Goal: Task Accomplishment & Management: Use online tool/utility

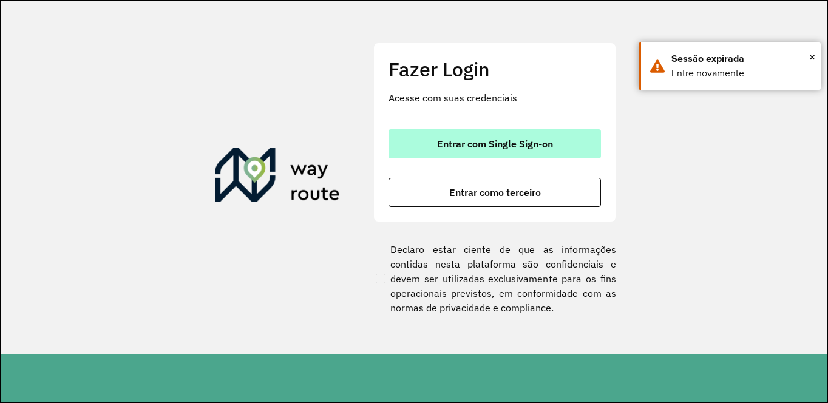
click at [498, 140] on span "Entrar com Single Sign-on" at bounding box center [495, 144] width 116 height 10
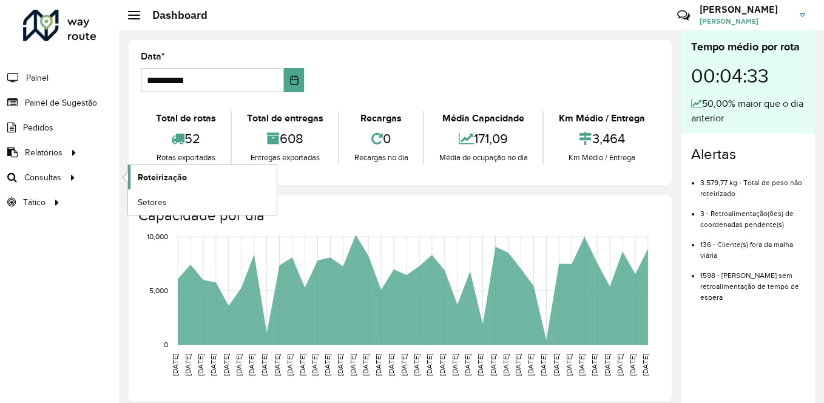
click at [194, 175] on link "Roteirização" at bounding box center [202, 177] width 149 height 24
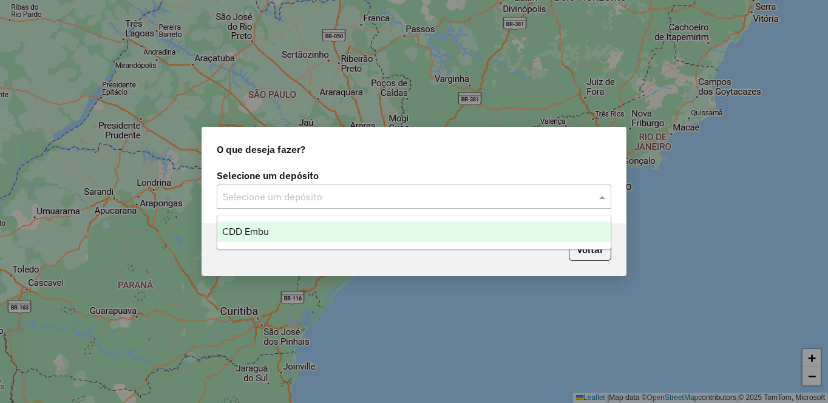
click at [309, 191] on input "text" at bounding box center [402, 197] width 358 height 15
click at [249, 230] on span "CDD Embu" at bounding box center [245, 231] width 47 height 10
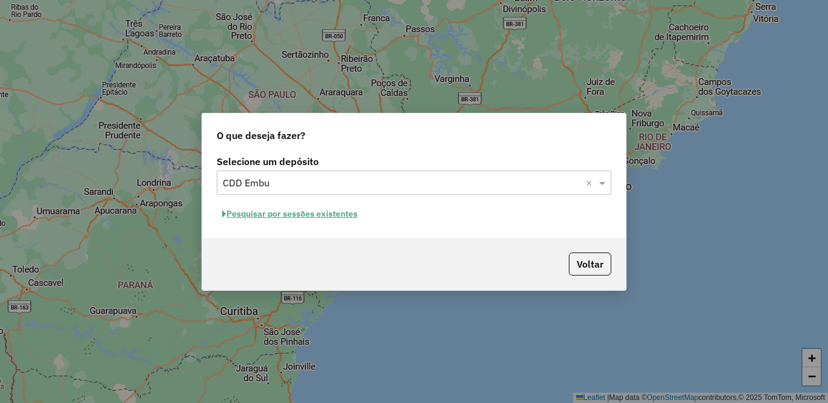
click at [306, 214] on button "Pesquisar por sessões existentes" at bounding box center [290, 213] width 146 height 19
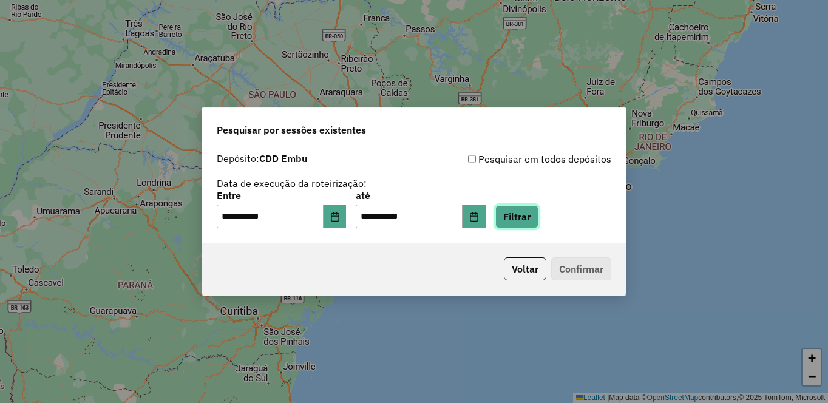
click at [538, 211] on button "Filtrar" at bounding box center [516, 216] width 43 height 23
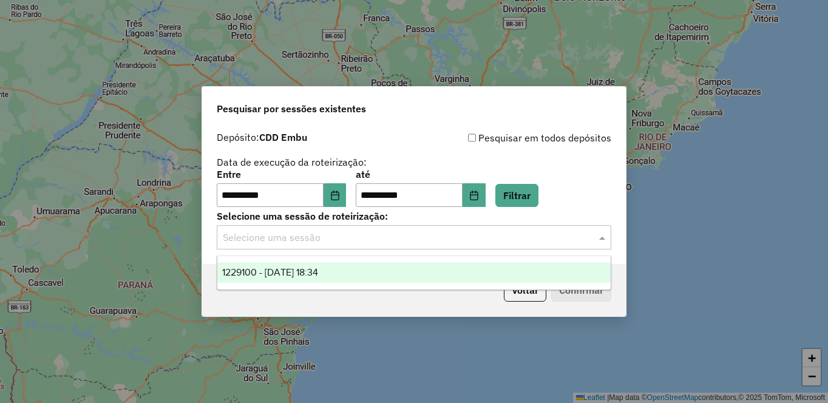
click at [253, 243] on input "text" at bounding box center [402, 238] width 358 height 15
drag, startPoint x: 251, startPoint y: 275, endPoint x: 274, endPoint y: 276, distance: 22.5
click at [250, 275] on span "1229100 - 13/08/2025 18:34" at bounding box center [270, 272] width 96 height 10
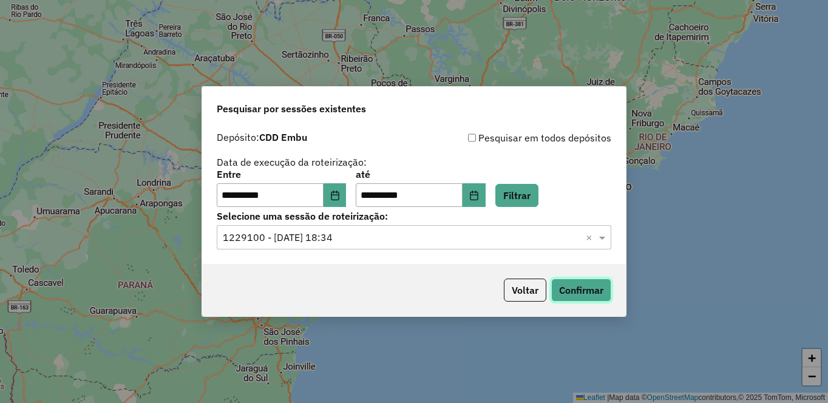
click at [570, 286] on button "Confirmar" at bounding box center [581, 290] width 60 height 23
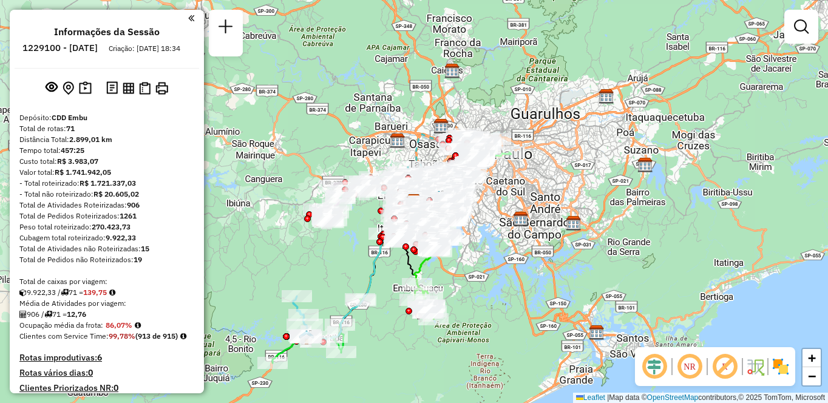
click at [681, 364] on em at bounding box center [689, 366] width 29 height 29
click at [649, 368] on em at bounding box center [654, 366] width 29 height 29
click at [781, 367] on img at bounding box center [780, 366] width 19 height 19
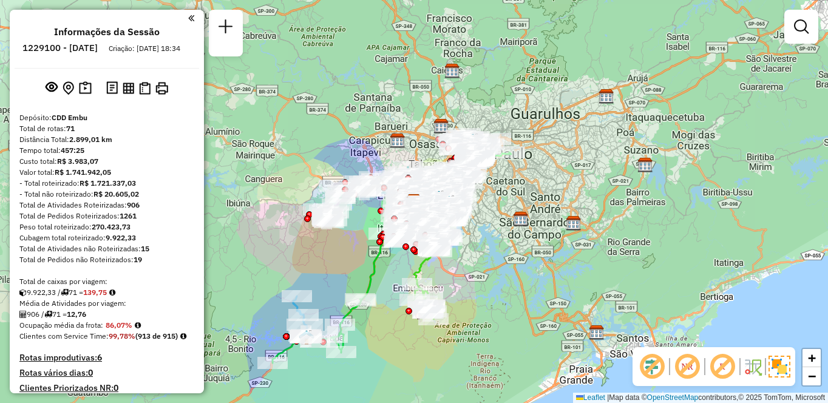
click at [720, 366] on em at bounding box center [721, 366] width 29 height 29
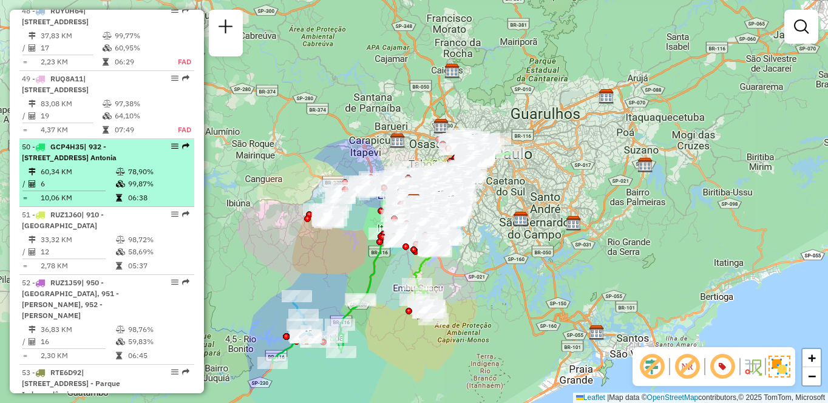
select select "**********"
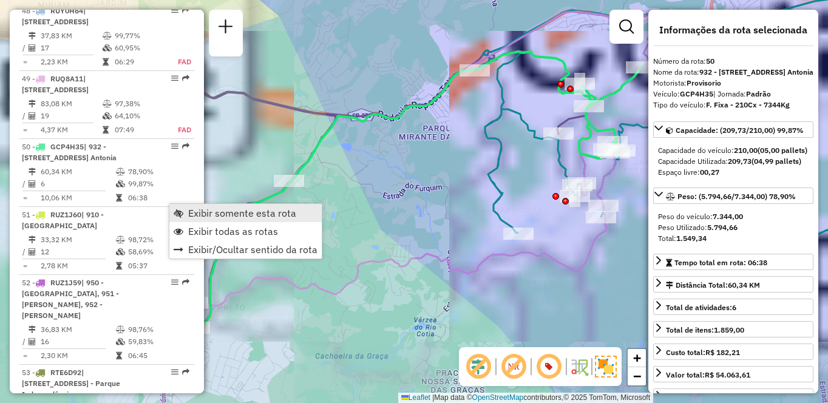
click at [189, 209] on span "Exibir somente esta rota" at bounding box center [242, 213] width 108 height 10
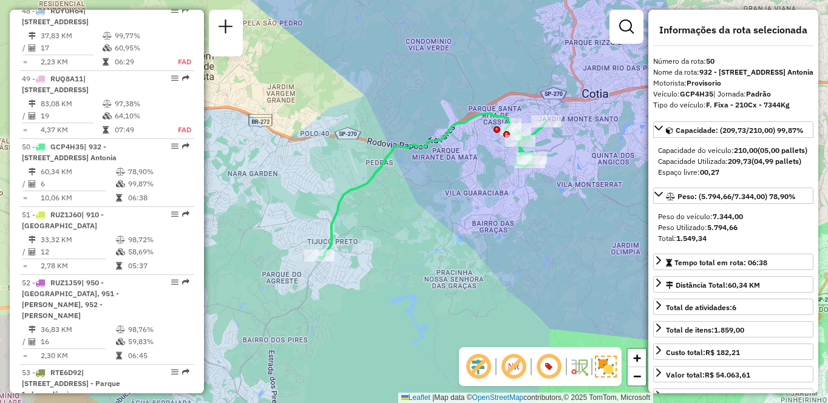
scroll to position [1136, 0]
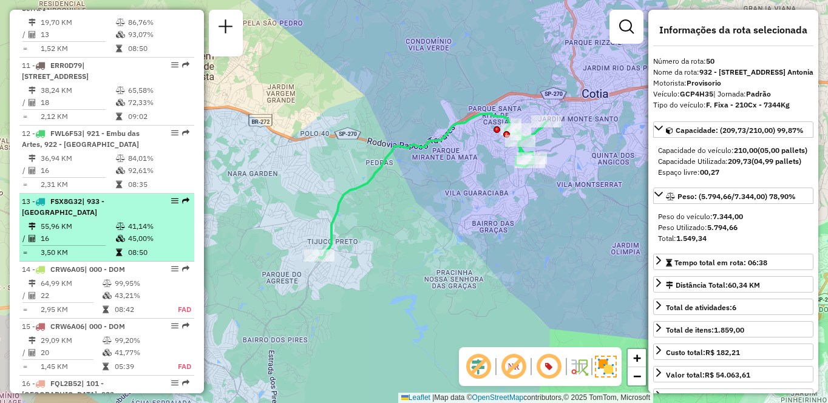
click at [154, 214] on div "13 - FSX8G32 | 933 - [GEOGRAPHIC_DATA]" at bounding box center [107, 207] width 170 height 22
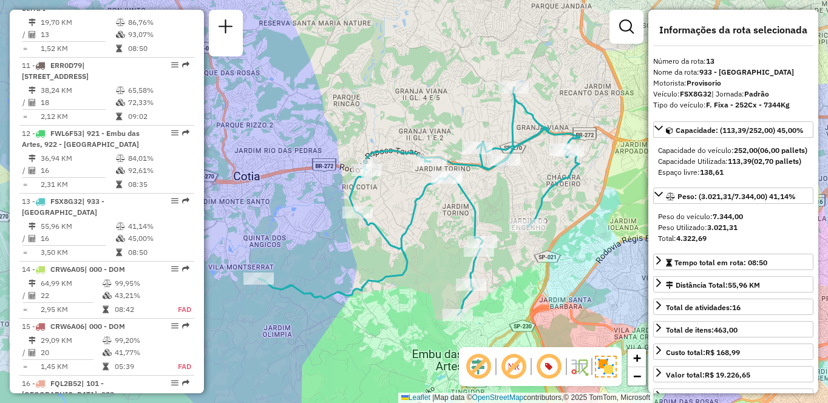
scroll to position [785, 0]
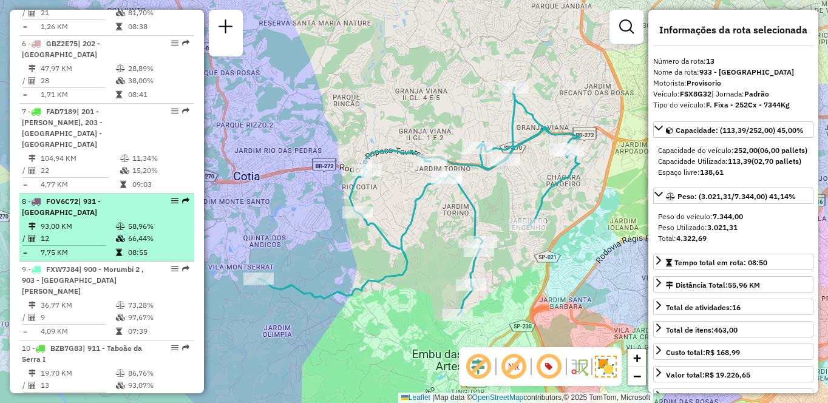
click at [91, 206] on span "| 931 - [GEOGRAPHIC_DATA]" at bounding box center [61, 207] width 79 height 20
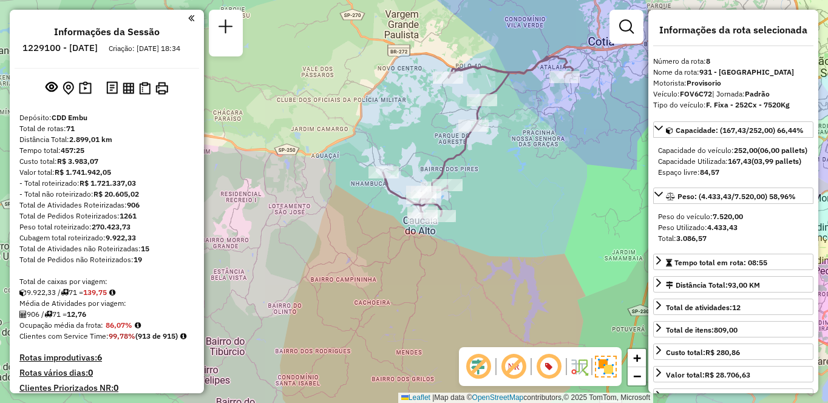
scroll to position [3852, 0]
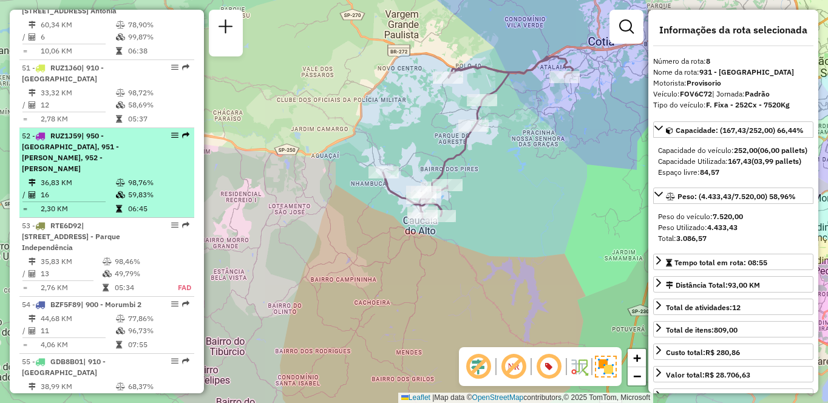
click at [130, 215] on td "06:45" at bounding box center [157, 209] width 61 height 12
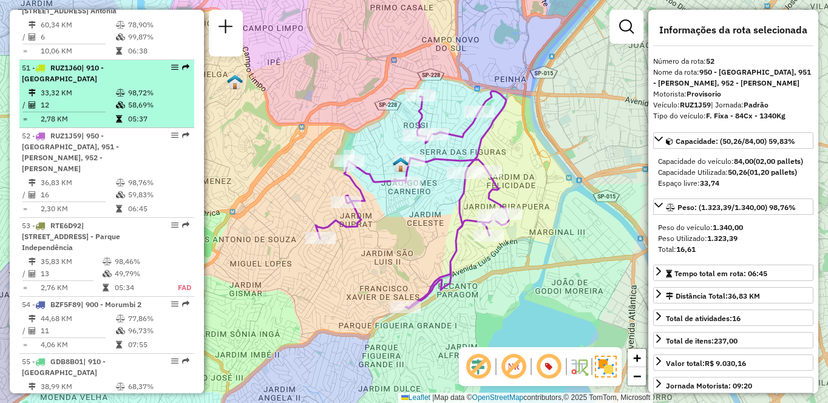
click at [132, 84] on div "51 - RUZ1J60 | 910 - [GEOGRAPHIC_DATA]" at bounding box center [86, 73] width 129 height 22
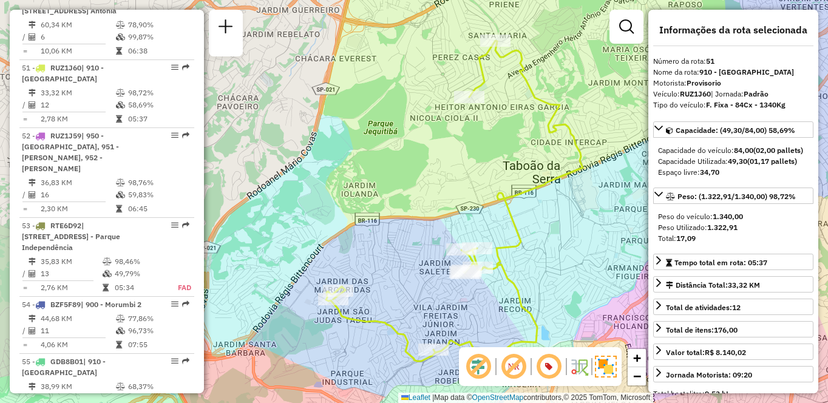
scroll to position [3321, 0]
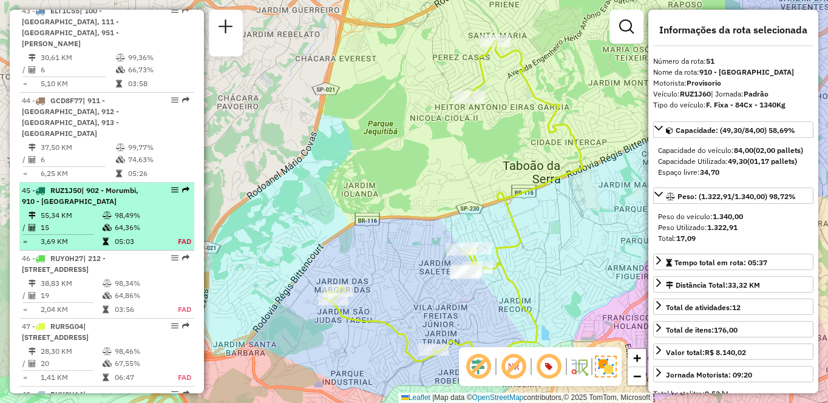
click at [172, 223] on table "55,34 KM 98,49% / 15 64,36% = 3,69 KM 05:03 FAD" at bounding box center [107, 228] width 170 height 38
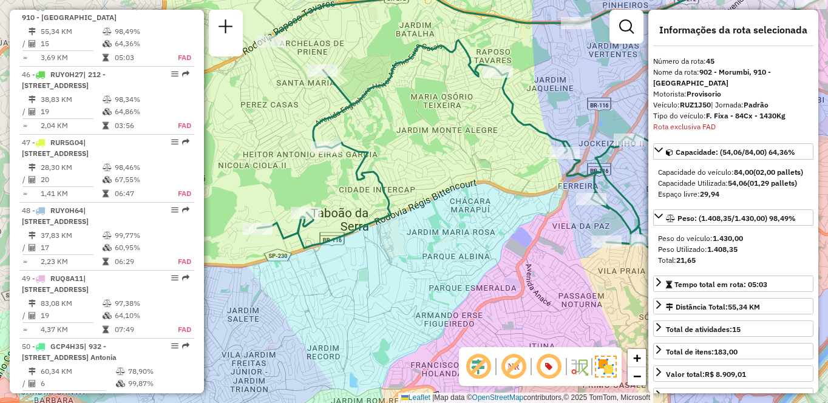
scroll to position [785, 0]
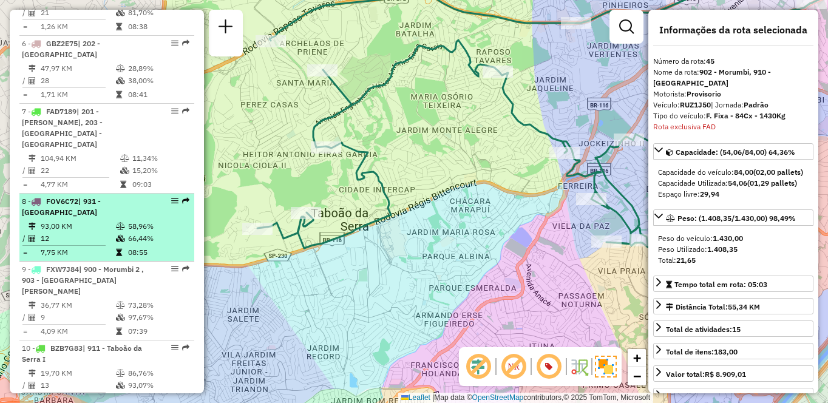
click at [130, 254] on td "08:55" at bounding box center [157, 252] width 61 height 12
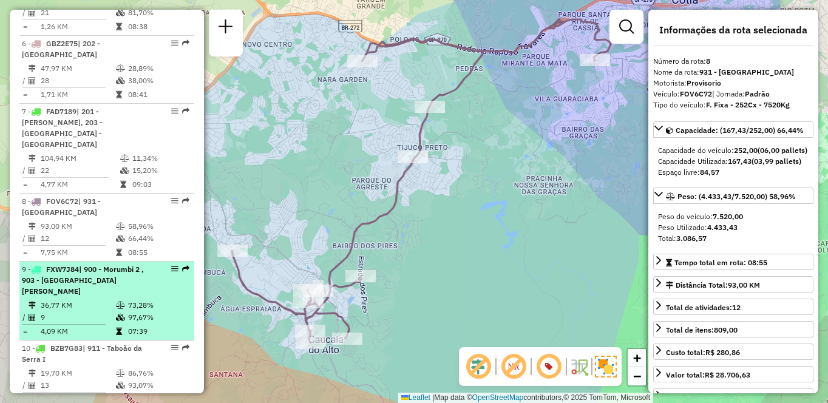
click at [129, 299] on td "73,28%" at bounding box center [157, 305] width 61 height 12
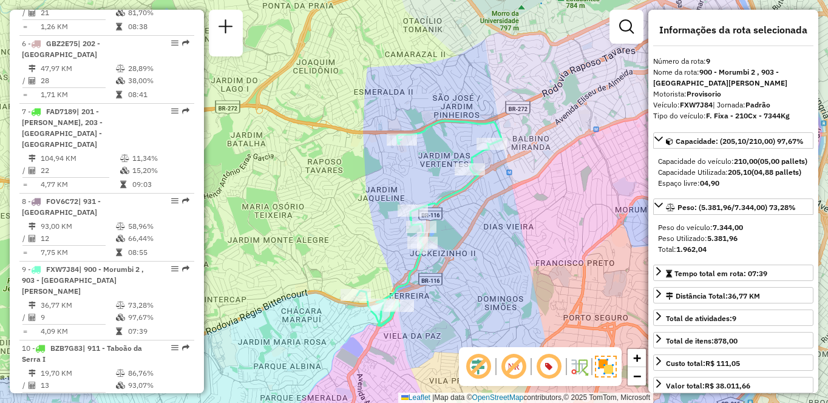
scroll to position [4020, 0]
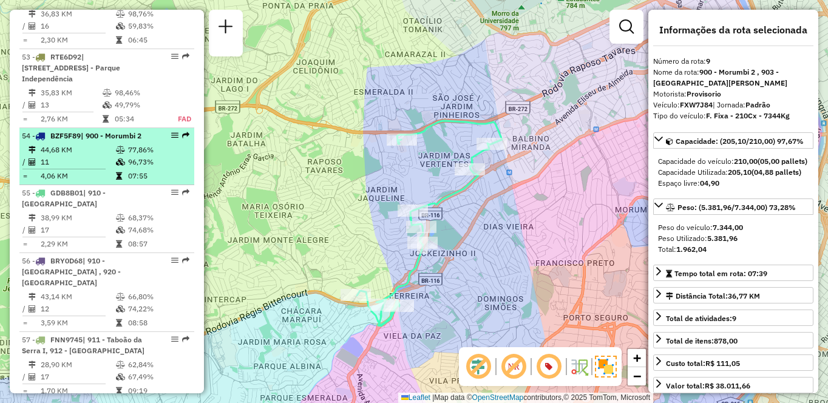
click at [110, 140] on span "| 900 - Morumbi 2" at bounding box center [111, 135] width 61 height 9
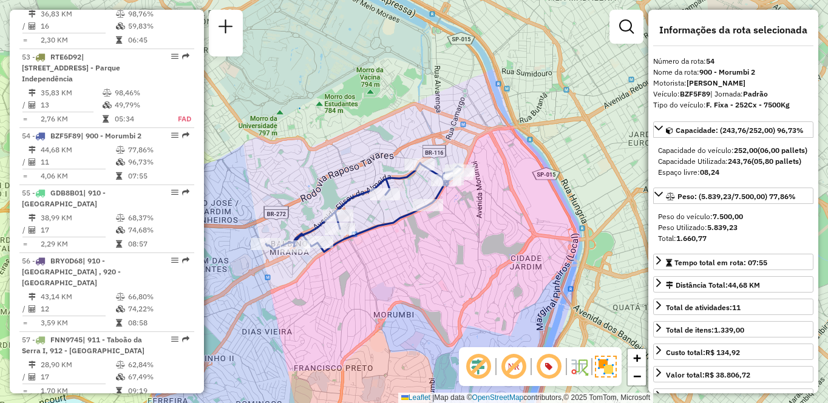
scroll to position [4768, 0]
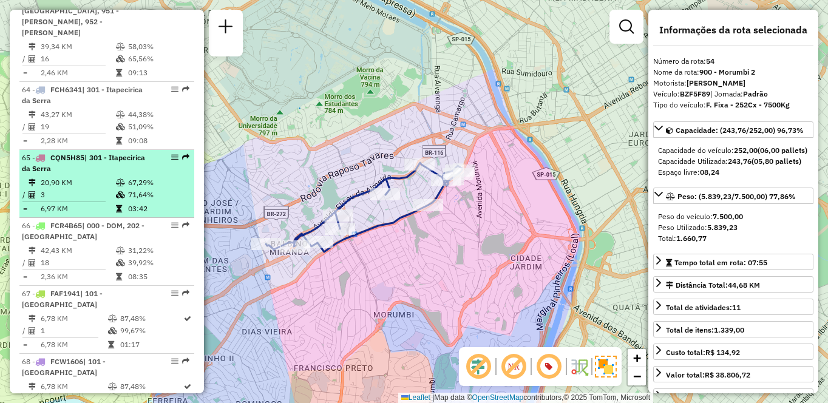
click at [96, 189] on td "20,90 KM" at bounding box center [77, 183] width 75 height 12
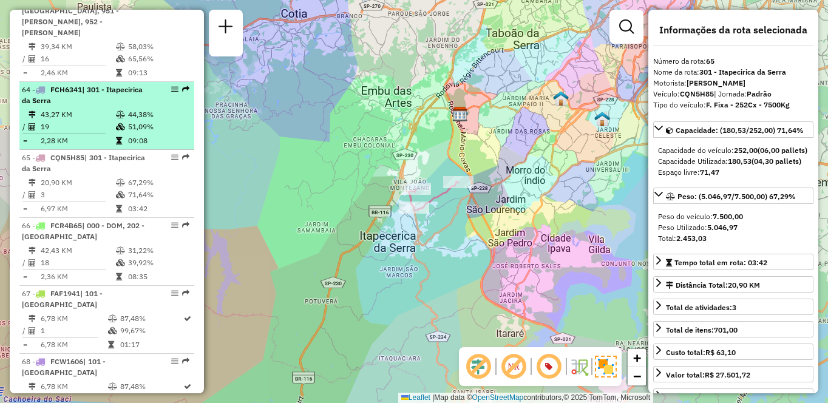
click at [107, 121] on td "43,27 KM" at bounding box center [77, 115] width 75 height 12
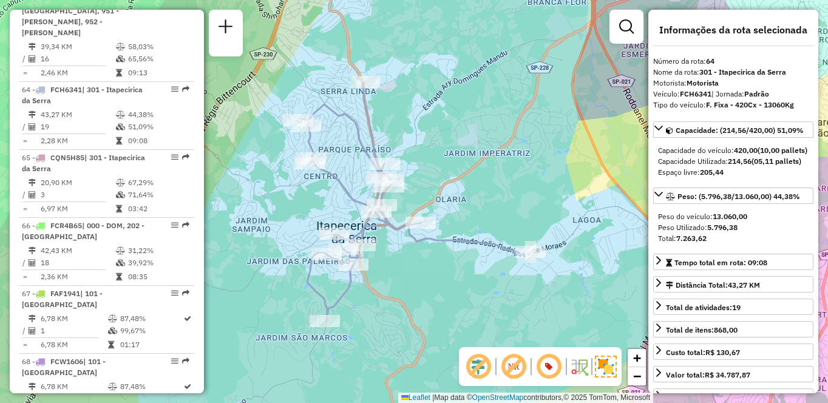
scroll to position [5040, 0]
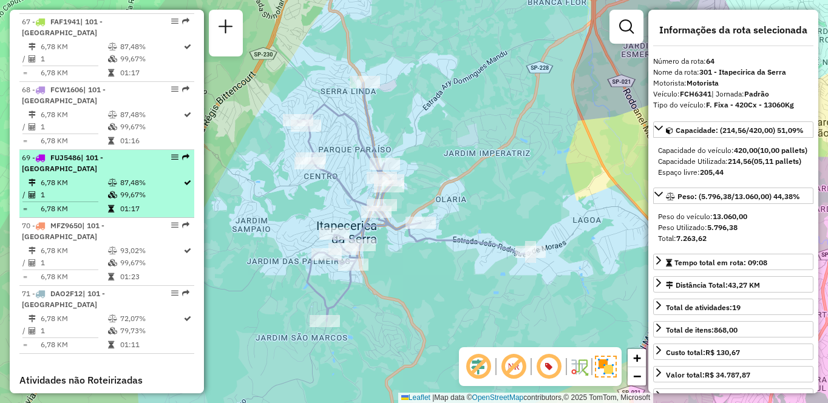
click at [110, 174] on div "69 - FUJ5486 | 101 - [GEOGRAPHIC_DATA]" at bounding box center [86, 163] width 129 height 22
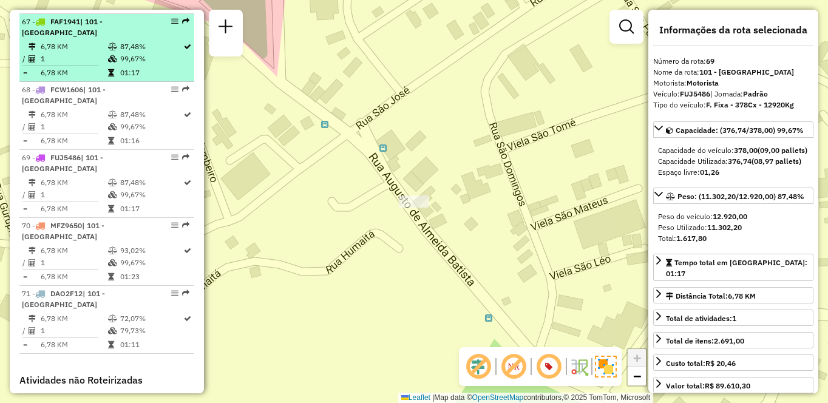
click at [37, 65] on td at bounding box center [34, 59] width 12 height 12
click at [61, 38] on div "67 - FAF1941 | 101 - [GEOGRAPHIC_DATA]" at bounding box center [86, 27] width 129 height 22
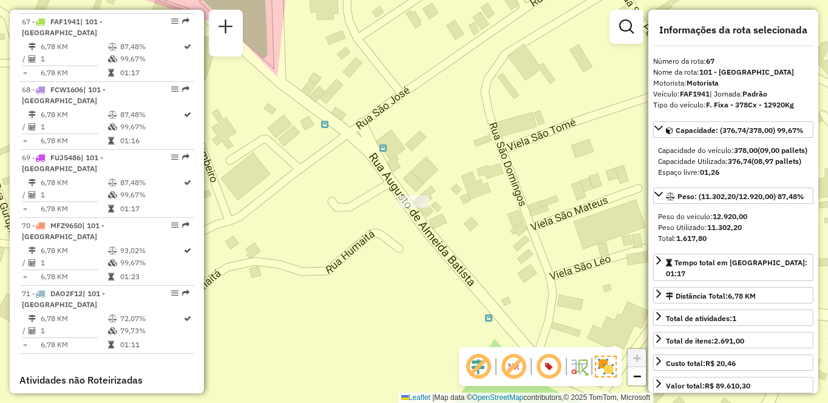
scroll to position [717, 0]
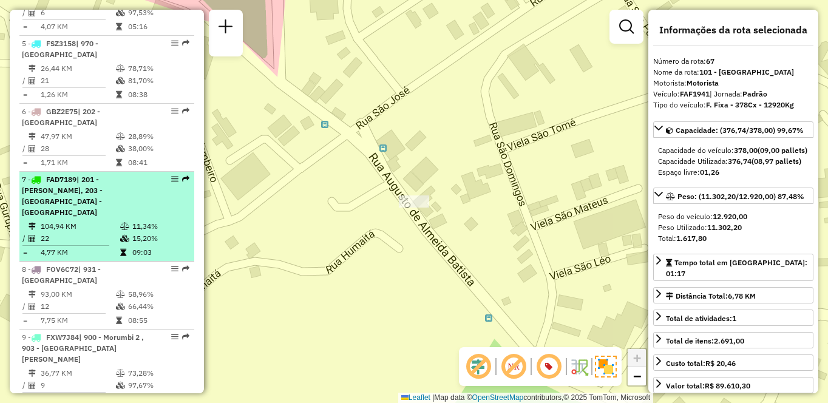
click at [120, 231] on td at bounding box center [126, 226] width 12 height 12
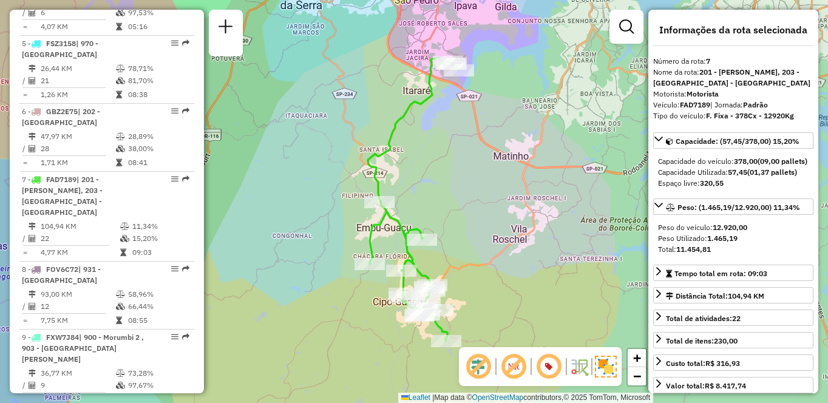
scroll to position [989, 0]
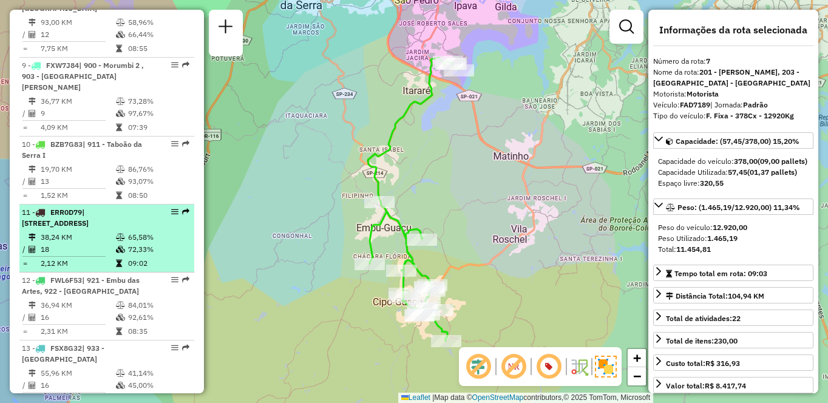
click at [33, 262] on td at bounding box center [34, 263] width 12 height 12
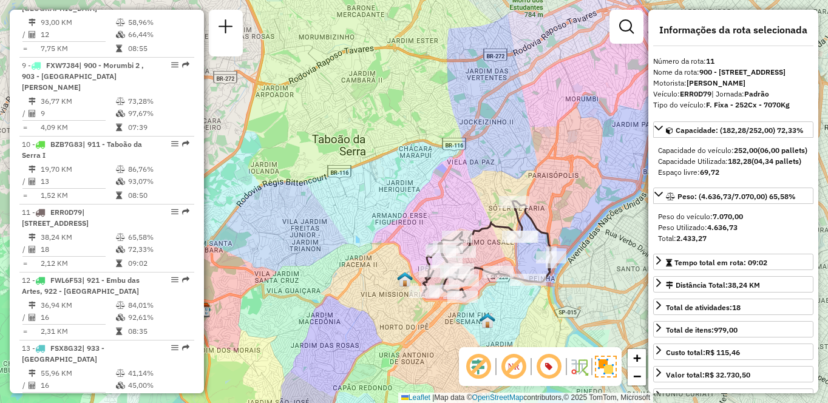
scroll to position [649, 0]
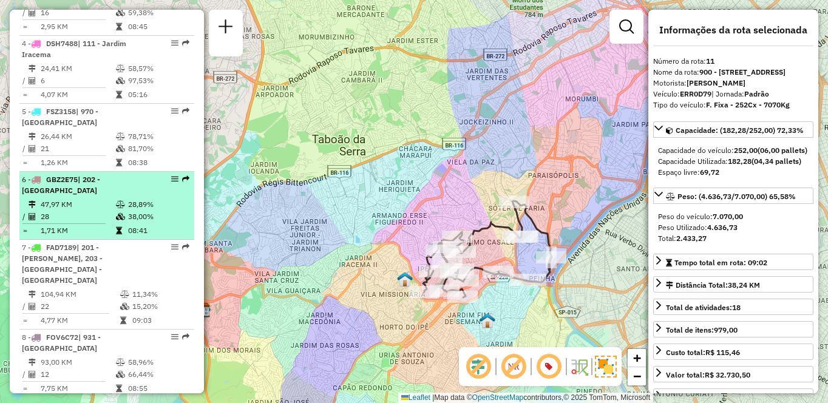
drag, startPoint x: 112, startPoint y: 229, endPoint x: 123, endPoint y: 230, distance: 11.0
click at [113, 211] on tr "47,97 KM 28,89%" at bounding box center [107, 204] width 170 height 12
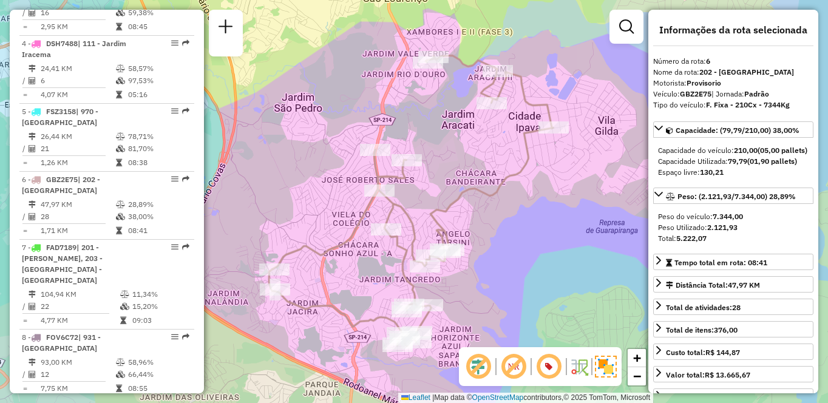
scroll to position [4417, 0]
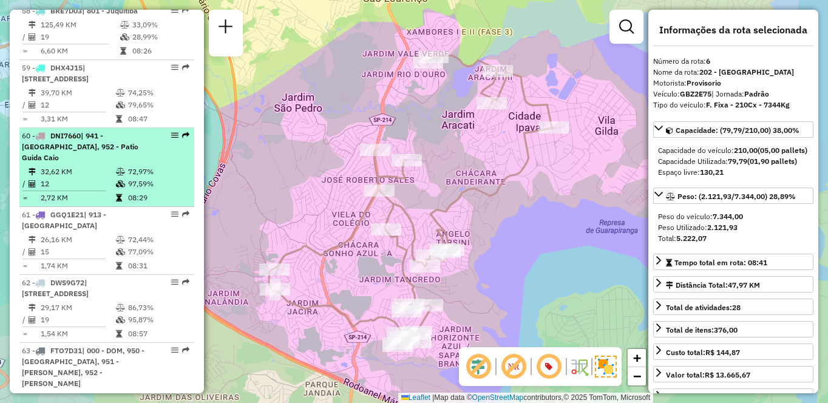
click at [86, 178] on td "32,62 KM" at bounding box center [77, 172] width 75 height 12
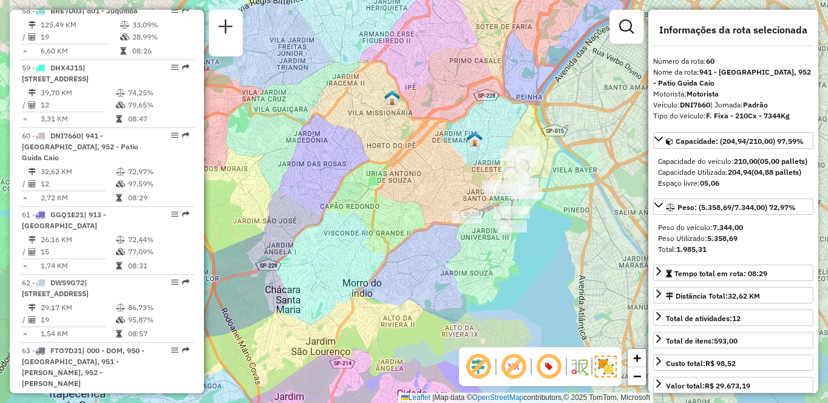
scroll to position [4836, 0]
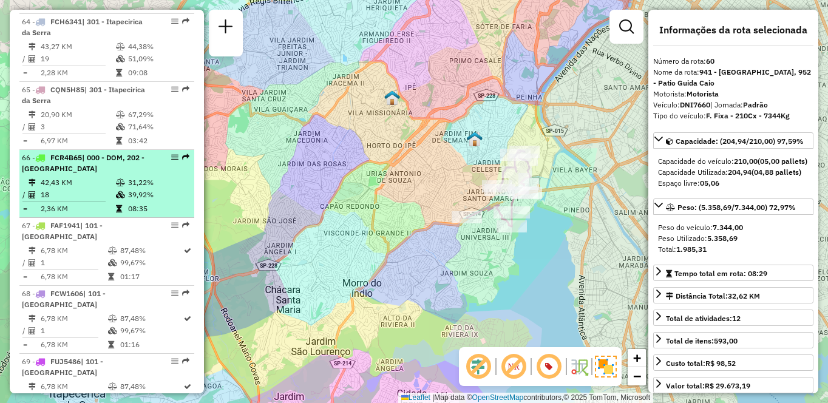
click at [116, 186] on icon at bounding box center [120, 182] width 9 height 7
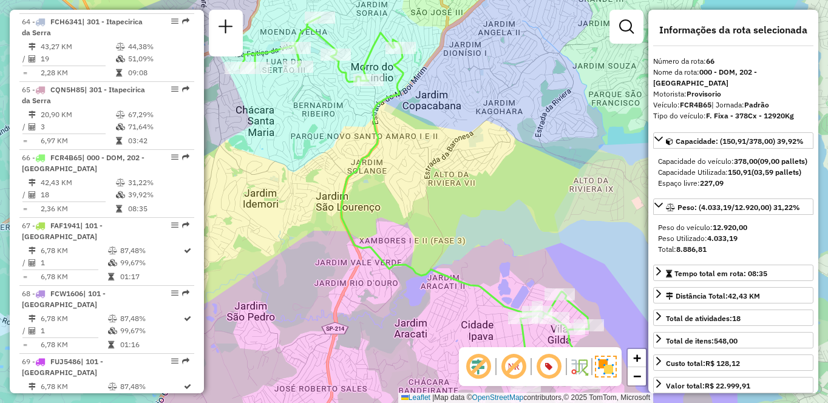
scroll to position [4621, 0]
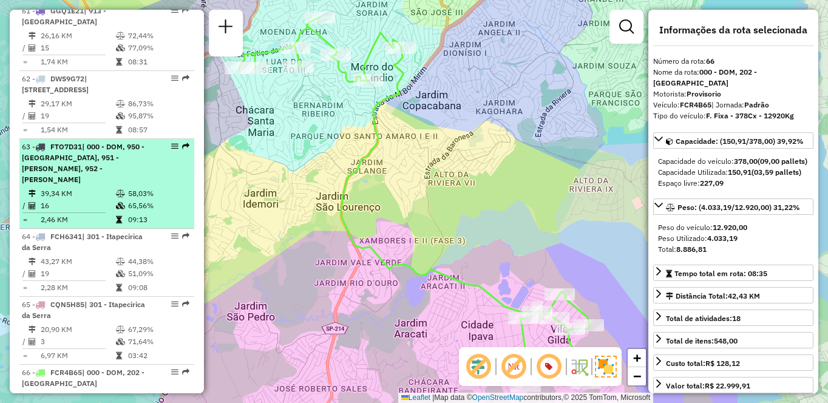
click at [164, 185] on div "63 - FTO7D31 | 000 - DOM, 950 - [GEOGRAPHIC_DATA], 951 - [PERSON_NAME], 952 - P…" at bounding box center [107, 163] width 170 height 44
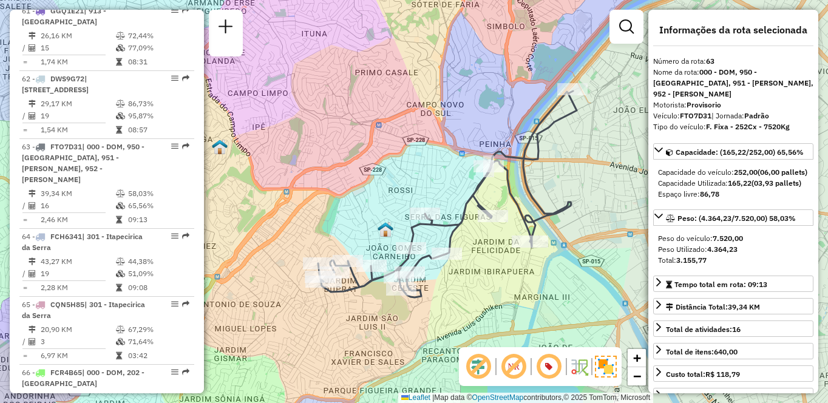
scroll to position [1454, 0]
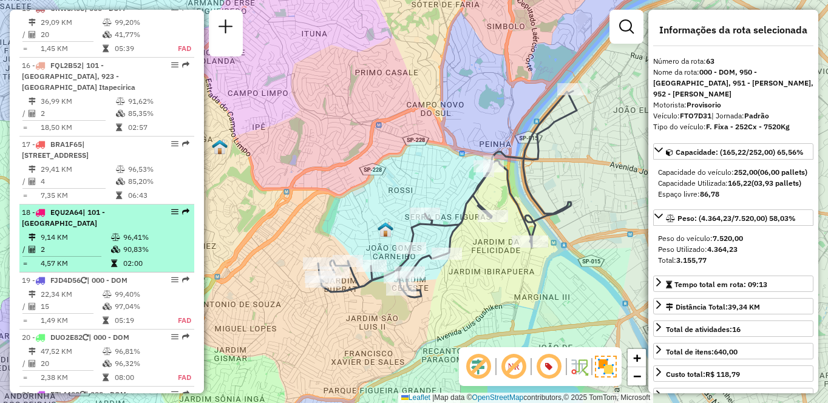
click at [72, 231] on td "9,14 KM" at bounding box center [75, 237] width 70 height 12
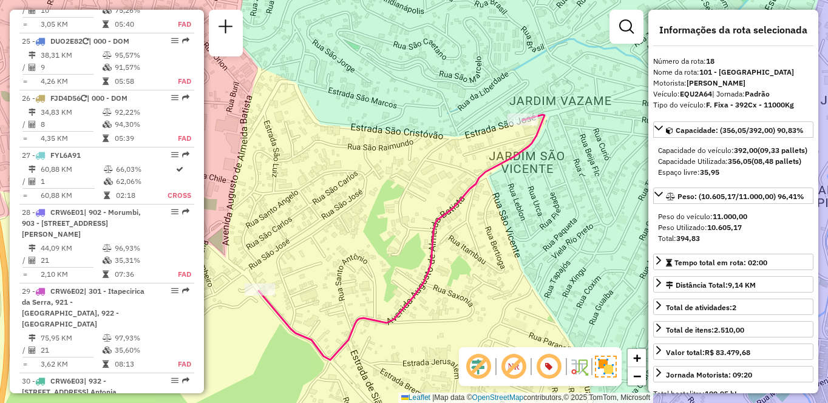
scroll to position [921, 0]
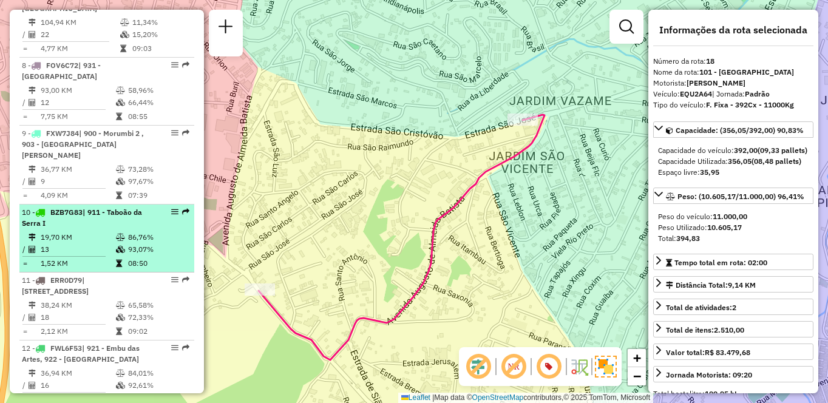
click at [69, 231] on td "19,70 KM" at bounding box center [77, 237] width 75 height 12
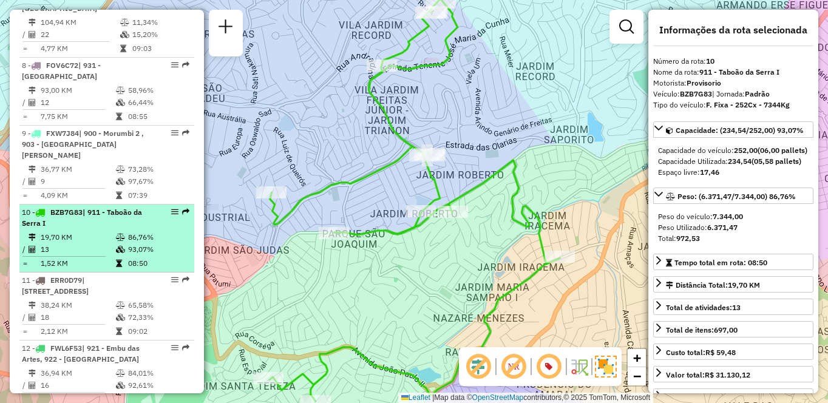
click at [127, 243] on td "93,07%" at bounding box center [157, 249] width 61 height 12
click at [147, 214] on div "10 - BZB7G83 | 911 - Taboão da Serra I" at bounding box center [107, 218] width 170 height 22
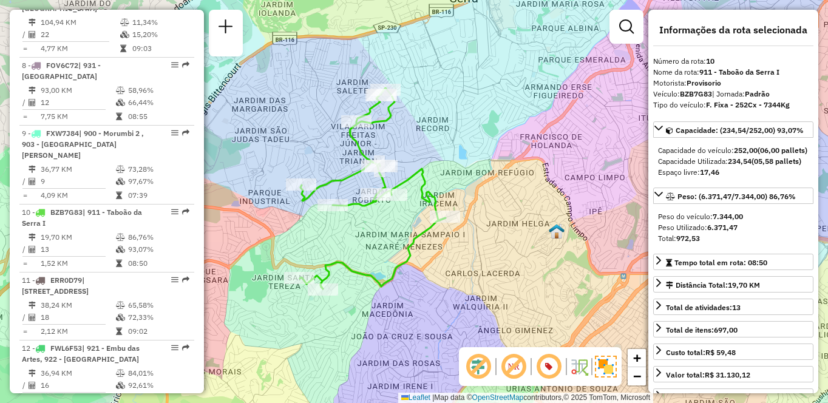
scroll to position [4213, 0]
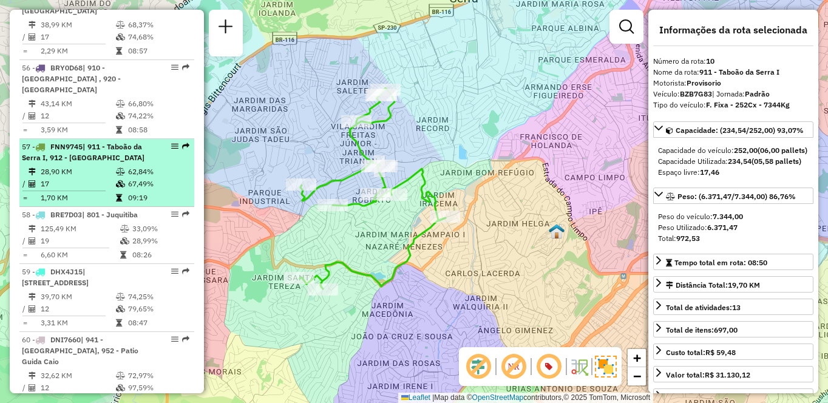
click at [79, 190] on td "17" at bounding box center [77, 184] width 75 height 12
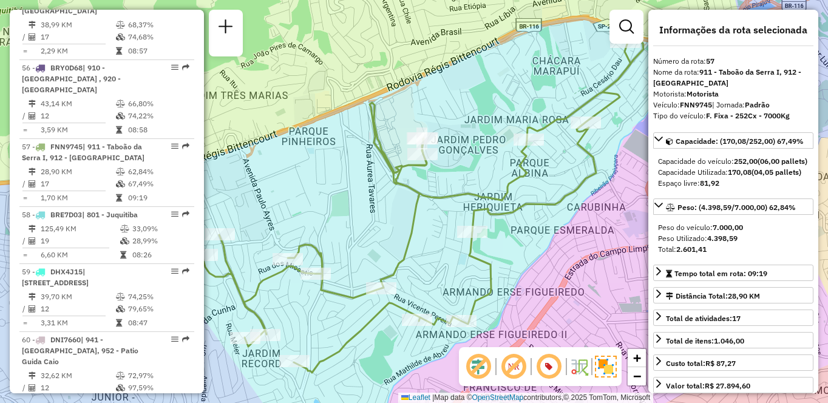
scroll to position [581, 0]
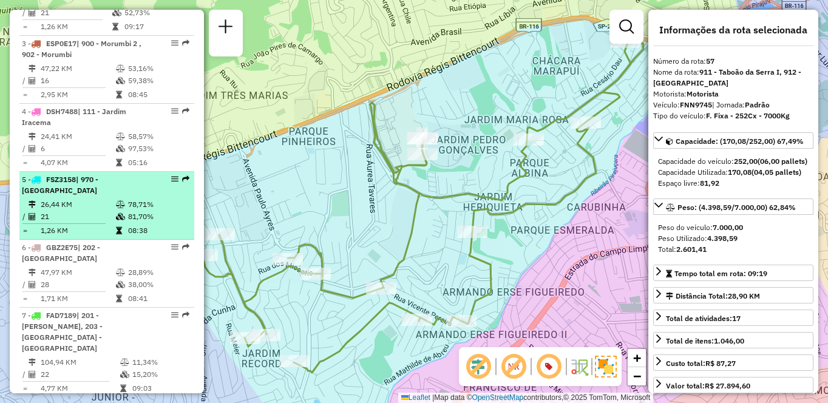
click at [108, 223] on td "21" at bounding box center [77, 217] width 75 height 12
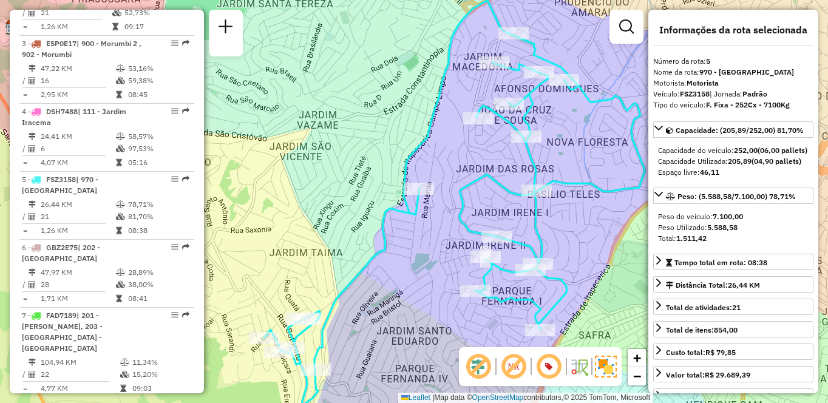
scroll to position [3784, 0]
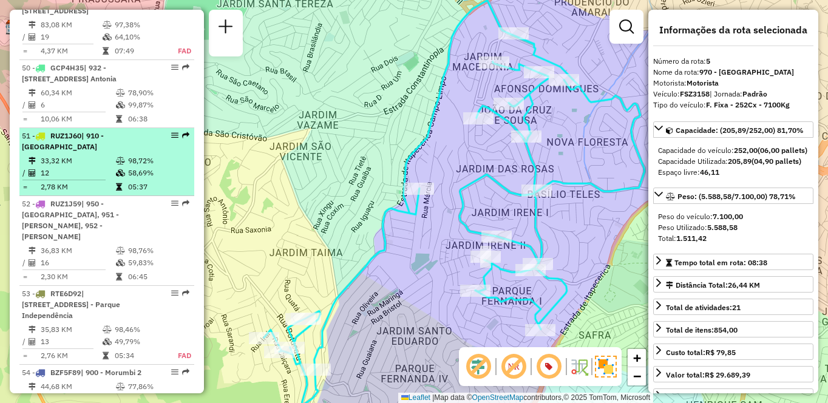
click at [95, 181] on td at bounding box center [68, 180] width 93 height 2
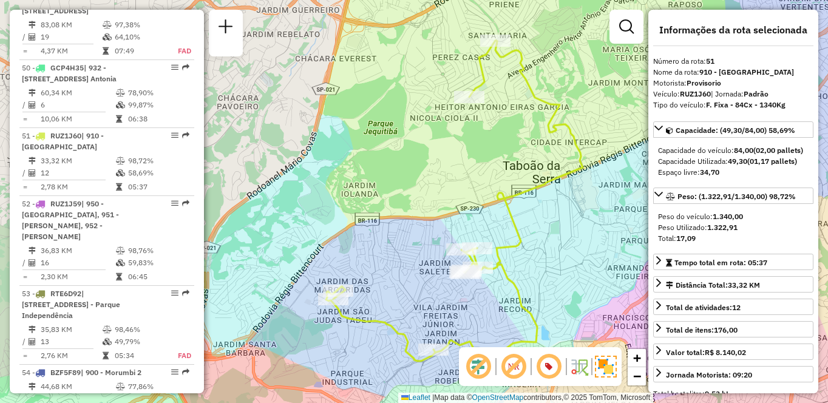
scroll to position [4972, 0]
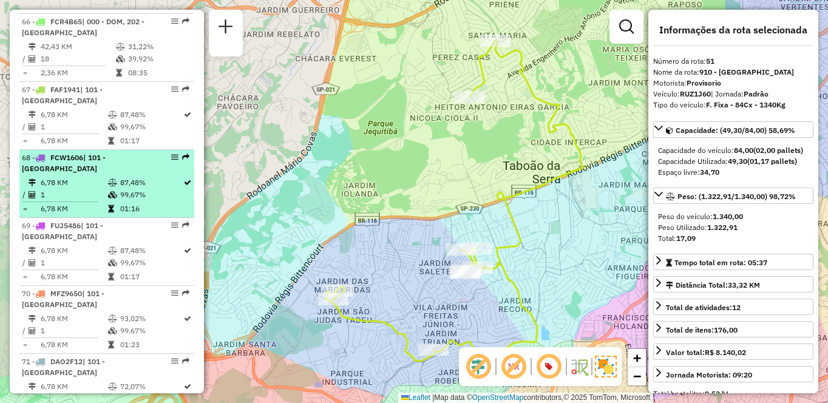
click at [84, 201] on td "1" at bounding box center [73, 195] width 67 height 12
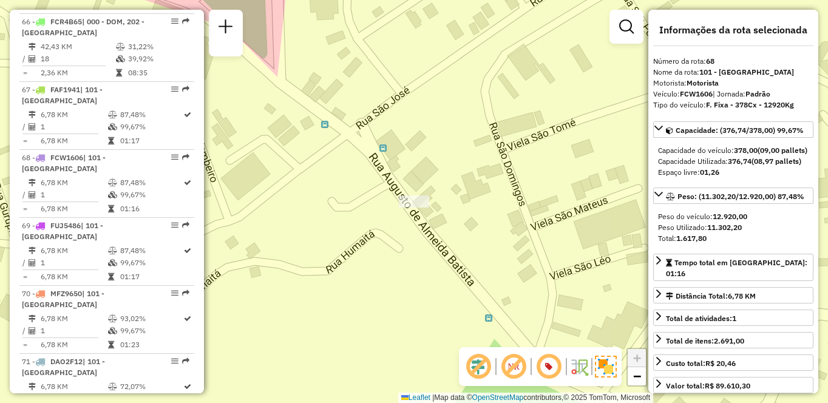
scroll to position [4338, 0]
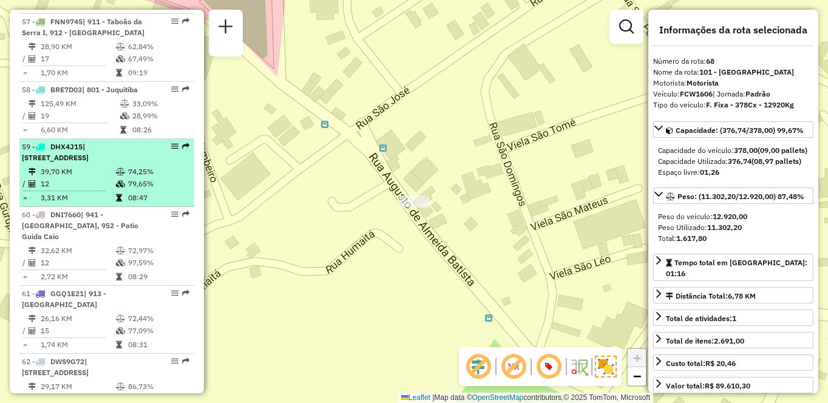
click at [132, 190] on td "79,65%" at bounding box center [157, 184] width 61 height 12
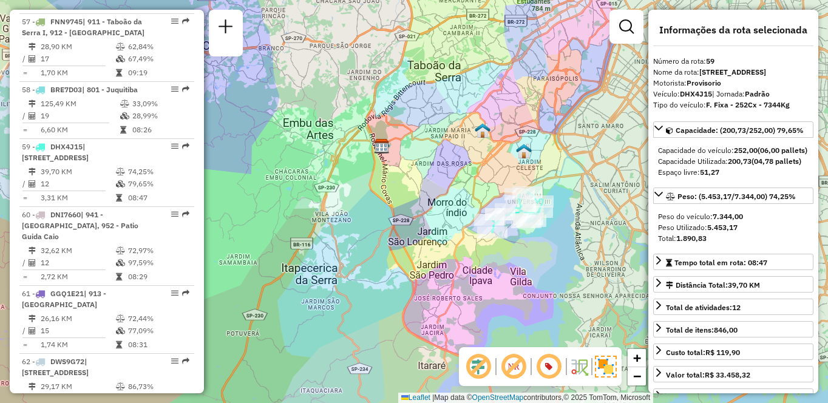
scroll to position [4553, 0]
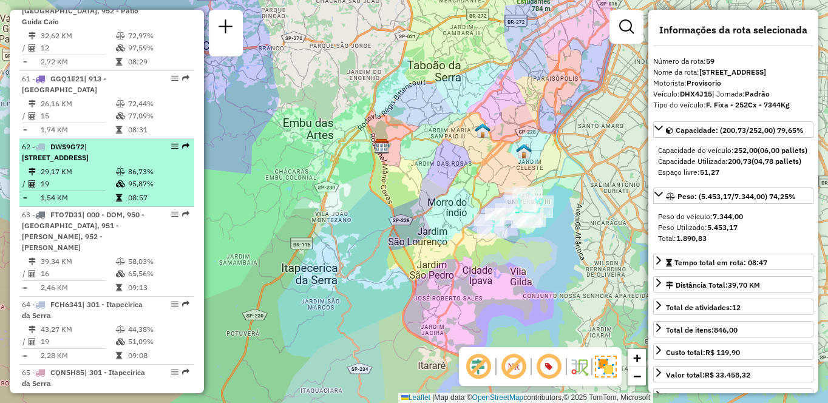
click at [145, 178] on td "86,73%" at bounding box center [157, 172] width 61 height 12
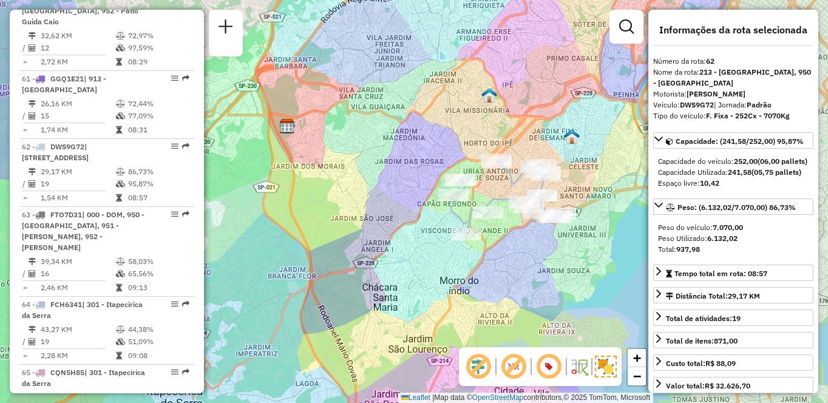
drag, startPoint x: 363, startPoint y: 175, endPoint x: 322, endPoint y: 177, distance: 41.3
click at [322, 177] on div "Janela de atendimento Grade de atendimento Capacidade Transportadoras Veículos …" at bounding box center [414, 201] width 828 height 403
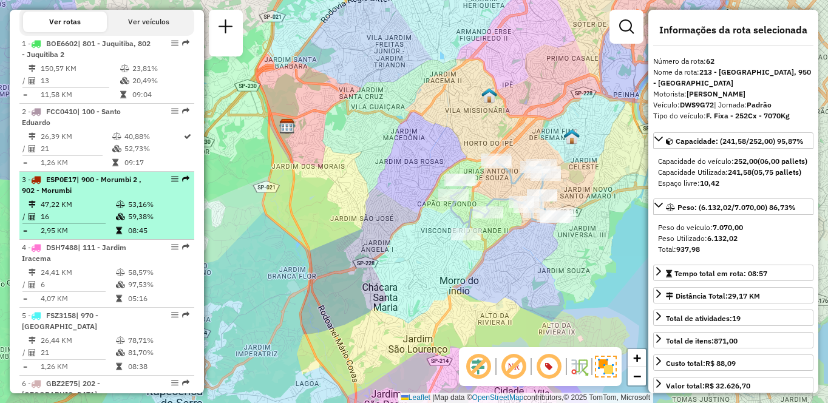
click at [95, 211] on td "47,22 KM" at bounding box center [77, 204] width 75 height 12
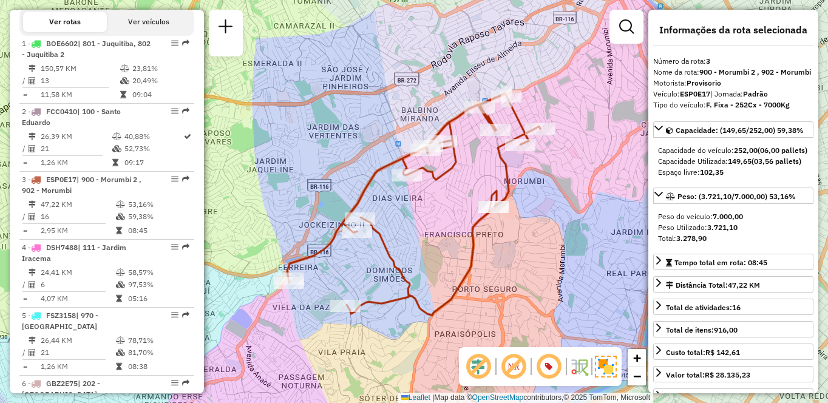
scroll to position [4145, 0]
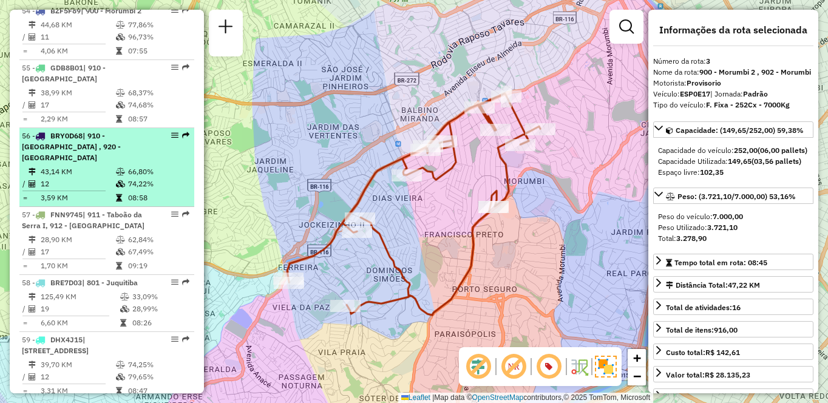
click at [94, 162] on span "| 910 - [GEOGRAPHIC_DATA] , 920 - [GEOGRAPHIC_DATA]" at bounding box center [71, 146] width 99 height 31
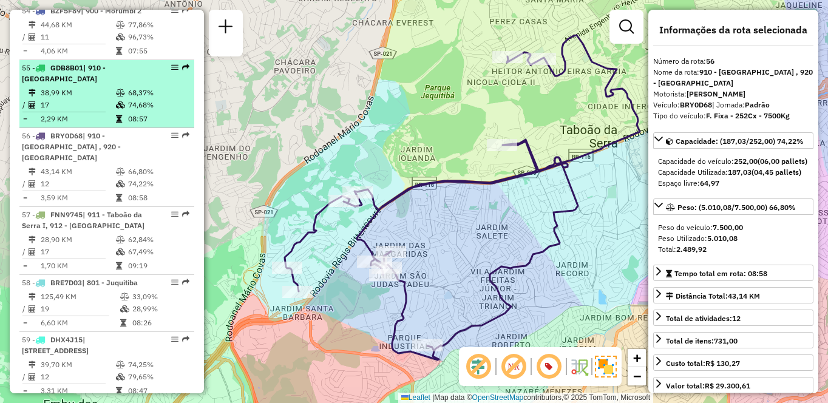
click at [137, 84] on div "55 - GDB8B01 | 910 - Parque Ipê" at bounding box center [86, 73] width 129 height 22
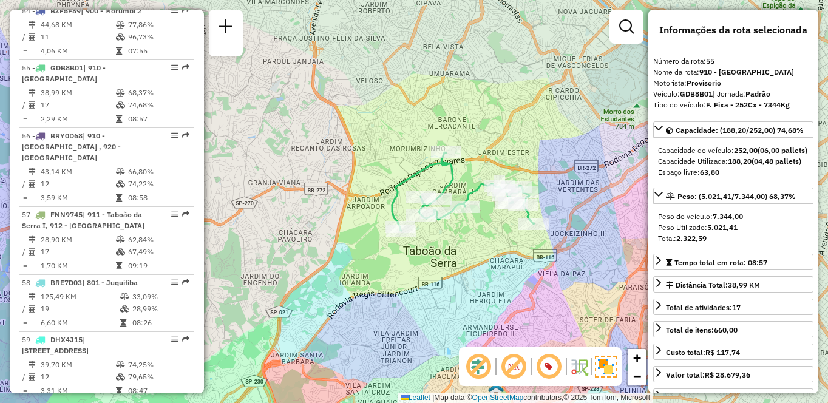
scroll to position [513, 0]
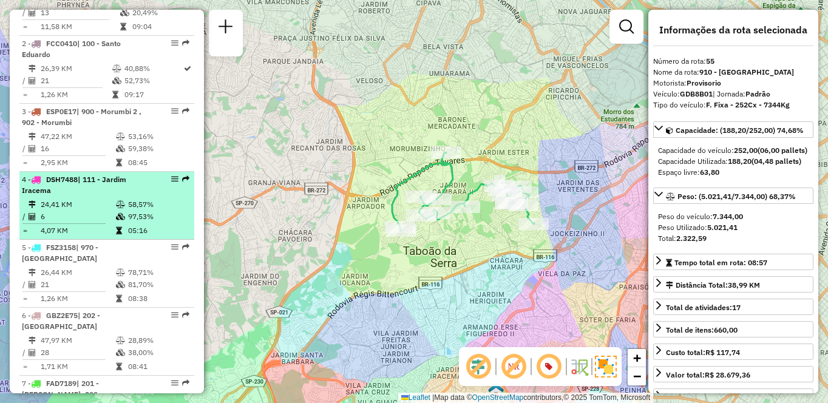
click at [69, 219] on li "4 - DSH7488 | 111 - [GEOGRAPHIC_DATA] 24,41 KM 58,57% / 6 97,53% = 4,07 KM 05:16" at bounding box center [106, 206] width 175 height 68
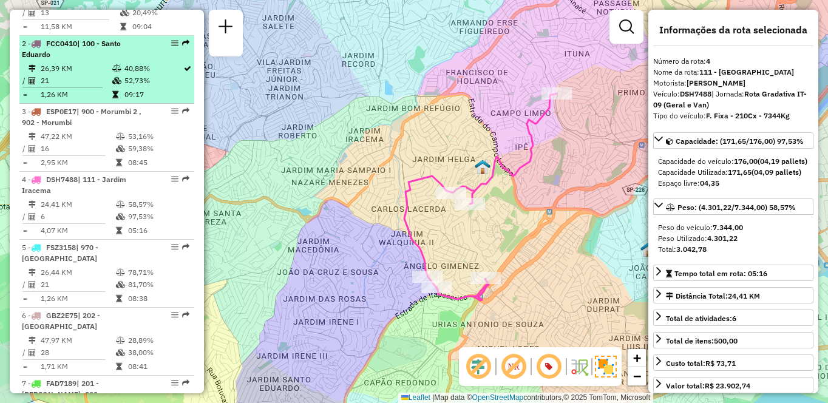
click at [116, 87] on td at bounding box center [118, 81] width 12 height 12
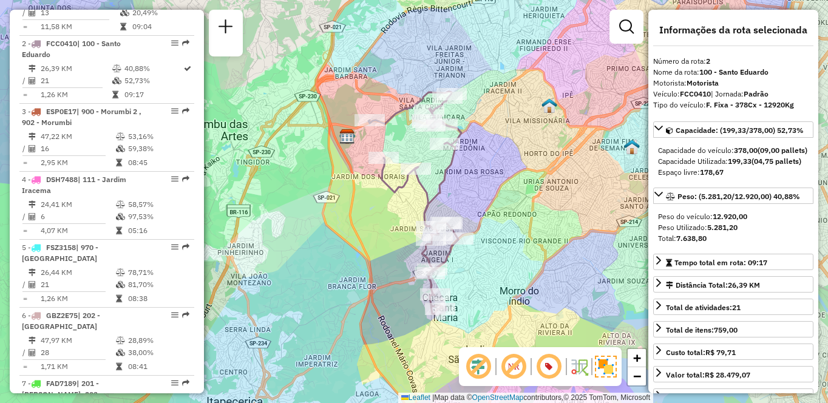
scroll to position [1068, 0]
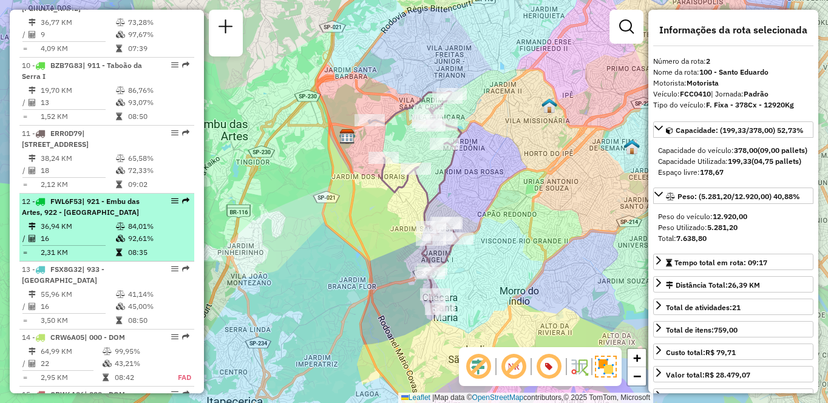
click at [90, 213] on span "| 921 - Embu das Artes, 922 - [GEOGRAPHIC_DATA]" at bounding box center [81, 207] width 118 height 20
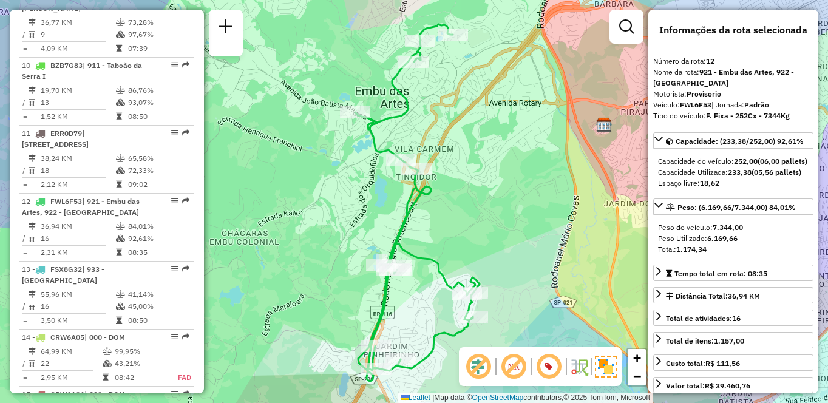
scroll to position [4485, 0]
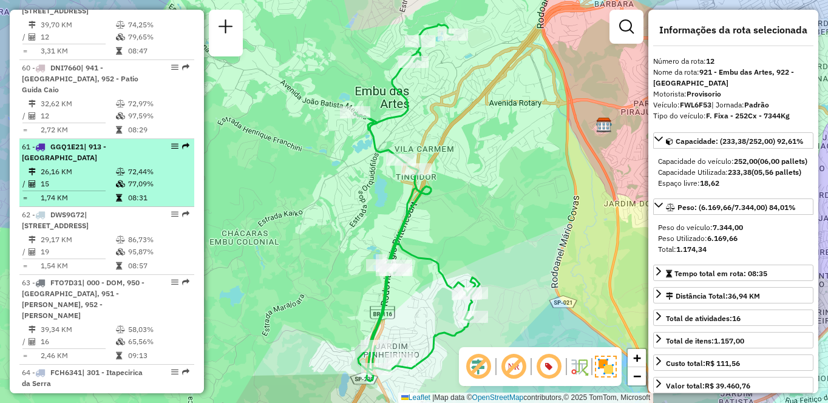
click at [101, 178] on td "26,16 KM" at bounding box center [77, 172] width 75 height 12
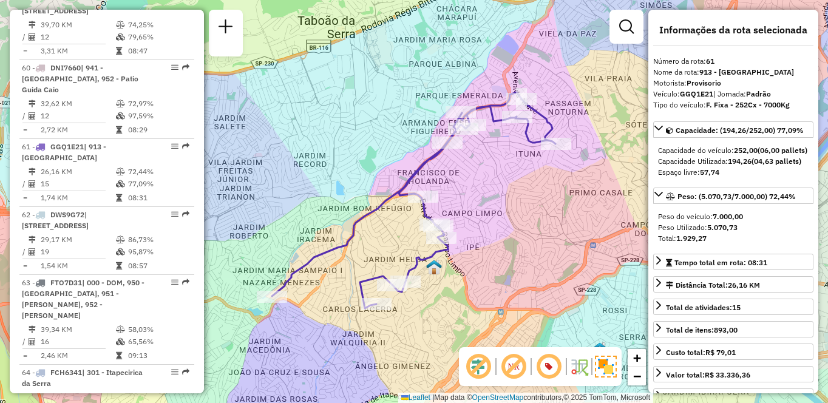
scroll to position [989, 0]
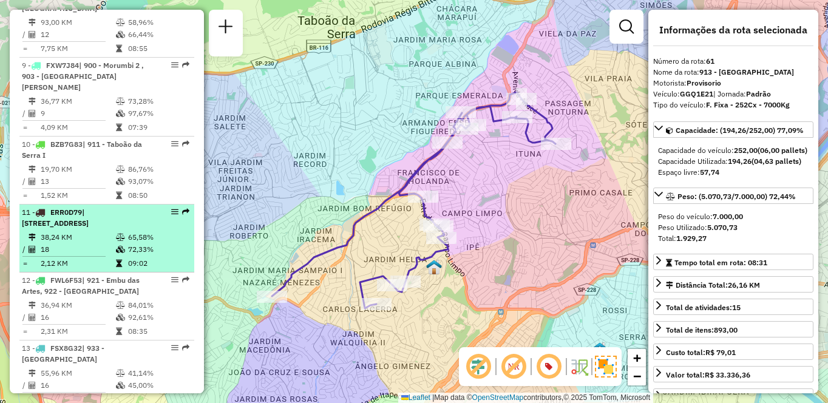
click at [112, 231] on li "11 - ERR0D79 | 900 - Morumbi 2 , 901 - [GEOGRAPHIC_DATA], 904 - [GEOGRAPHIC_DAT…" at bounding box center [106, 238] width 175 height 68
